Goal: Information Seeking & Learning: Learn about a topic

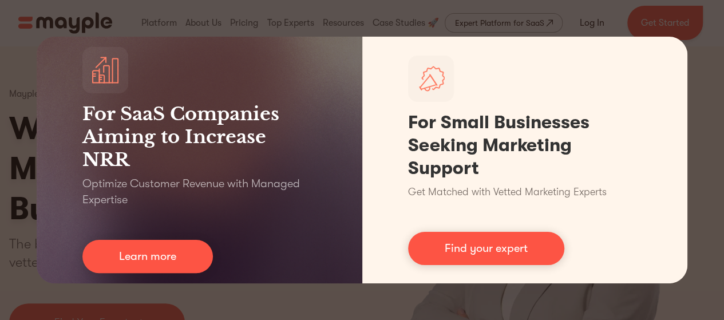
drag, startPoint x: 687, startPoint y: 31, endPoint x: 693, endPoint y: 34, distance: 6.7
click at [692, 34] on div "For SaaS Companies Aiming to Increase NRR Optimize Customer Revenue with Manage…" at bounding box center [362, 160] width 724 height 320
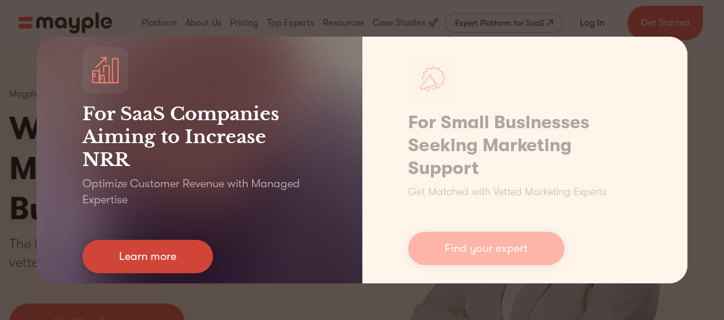
click at [195, 257] on link "Learn more" at bounding box center [147, 256] width 130 height 33
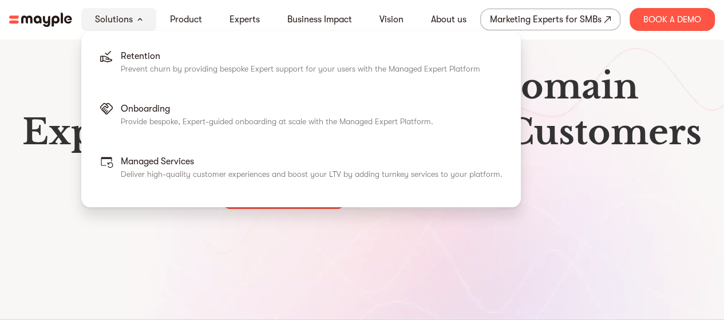
click at [137, 28] on div "Solutions" at bounding box center [118, 19] width 75 height 23
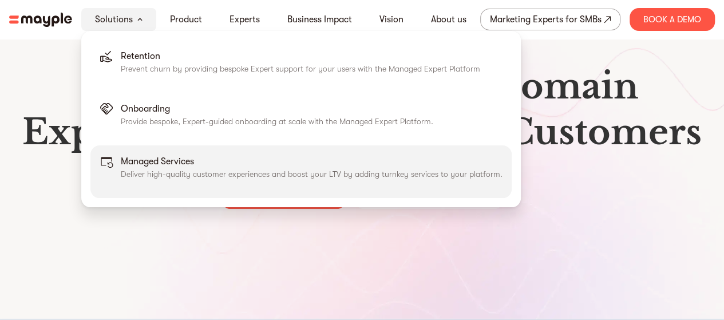
click at [187, 183] on div "Managed Services Deliver high-quality customer experiences and boost your LTV b…" at bounding box center [312, 172] width 382 height 34
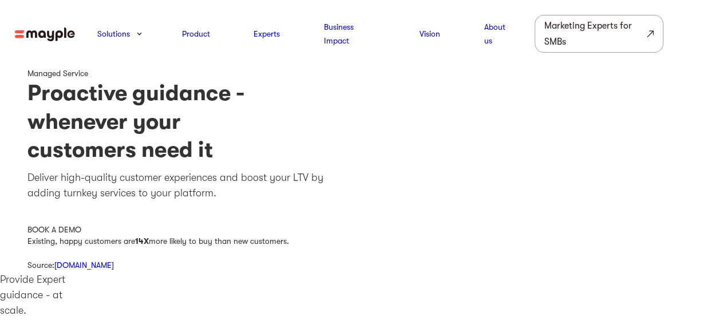
click at [591, 48] on div "Marketing Experts for SMBs" at bounding box center [594, 34] width 100 height 32
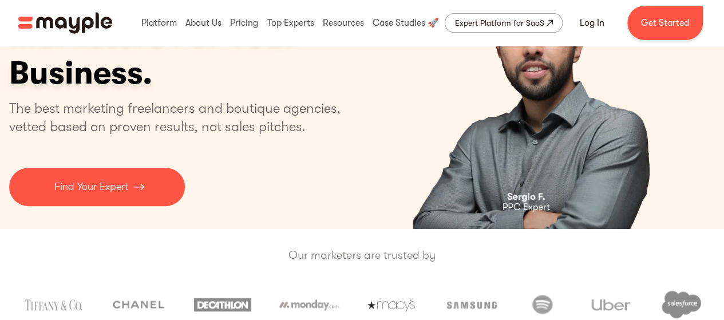
scroll to position [136, 0]
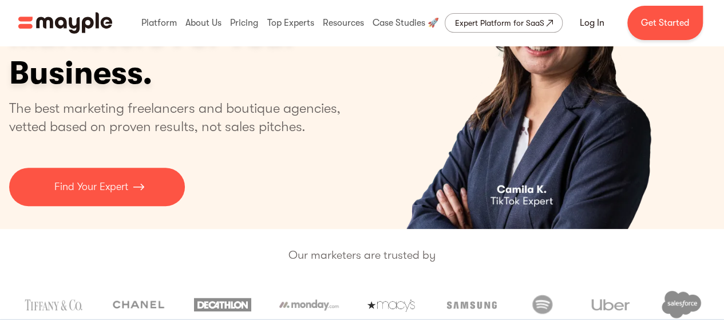
scroll to position [136, 0]
